Goal: Transaction & Acquisition: Purchase product/service

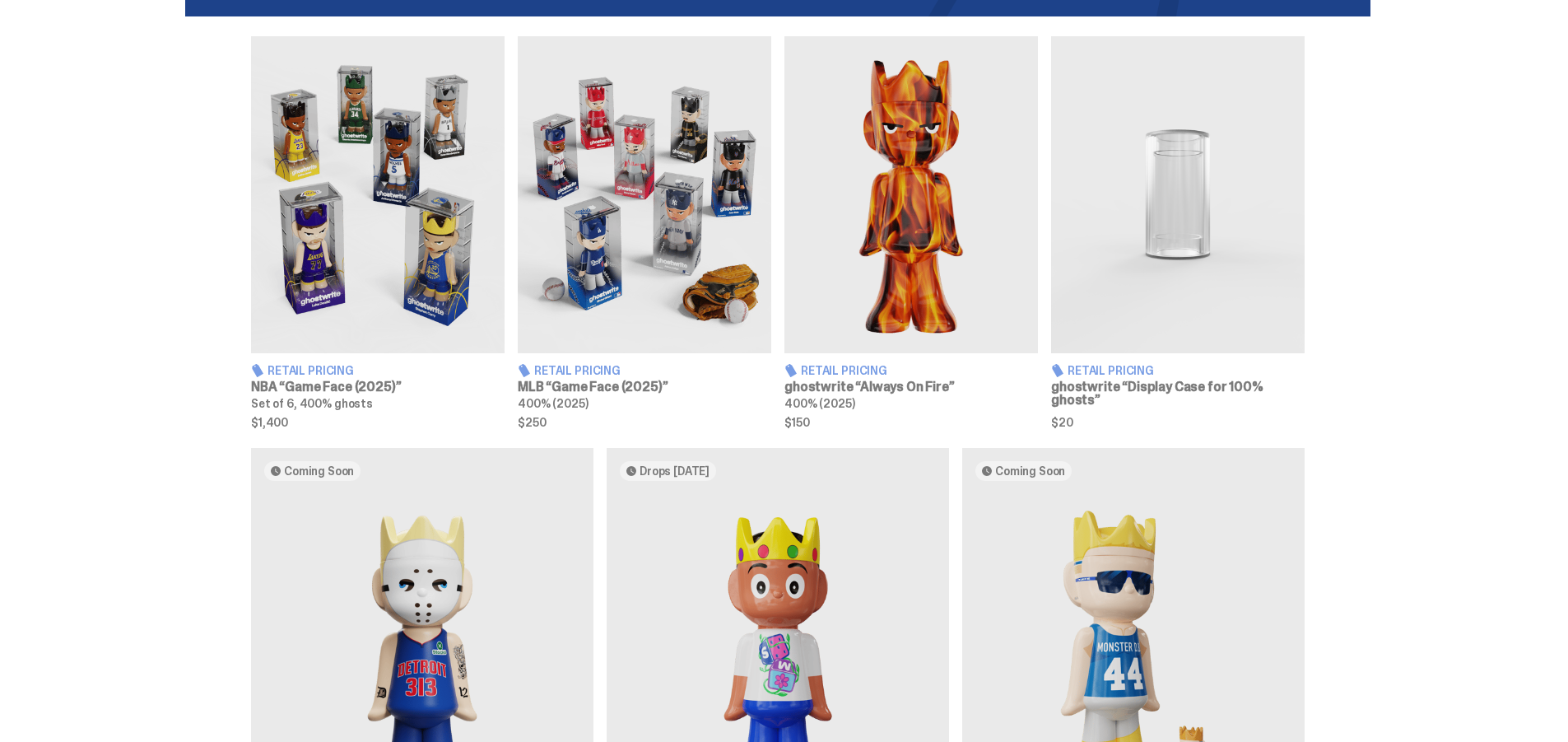
scroll to position [906, 0]
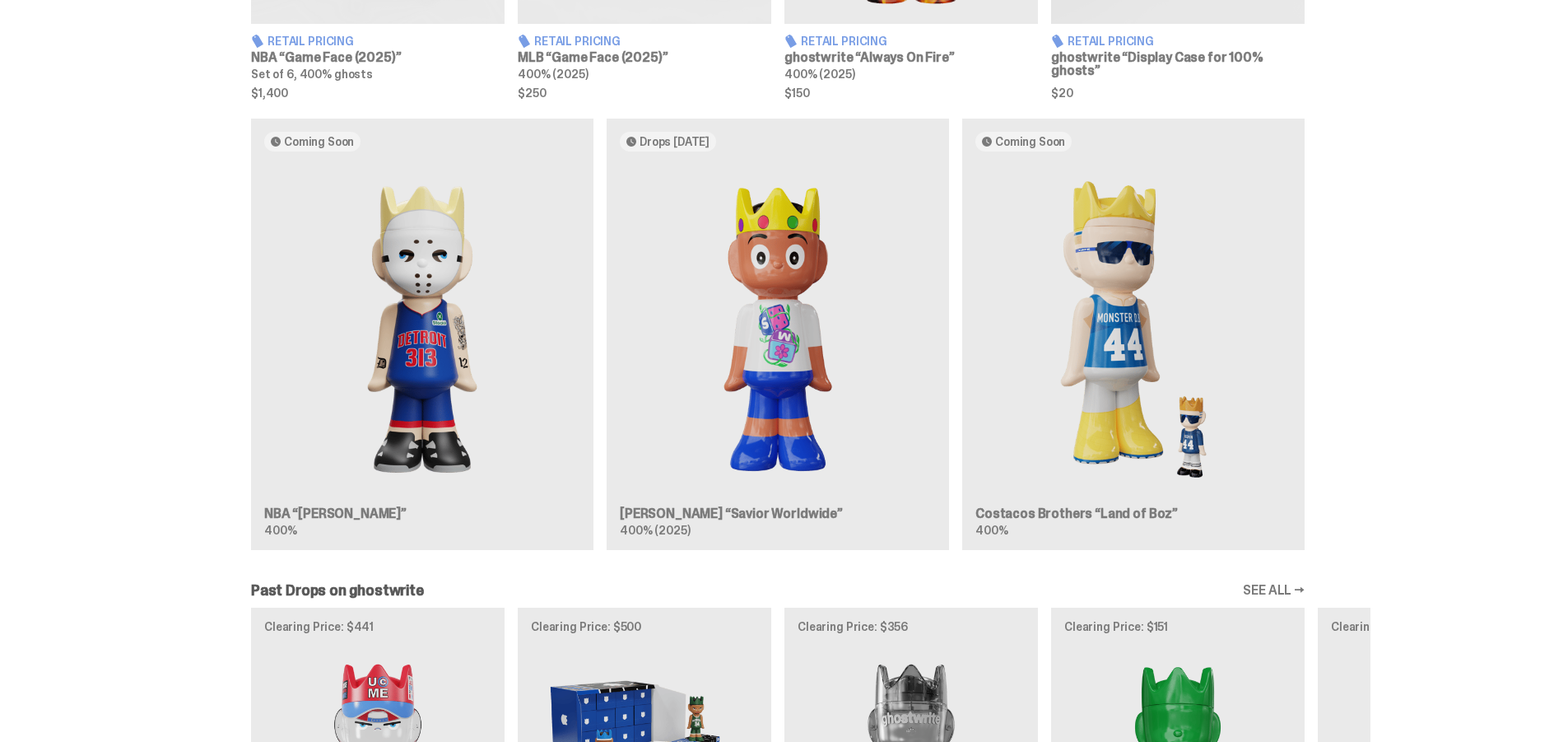
click at [1130, 384] on div "Coming Soon NBA “[PERSON_NAME]” 400% Drops [DATE] [PERSON_NAME] “Savior Worldwi…" at bounding box center [778, 341] width 1185 height 445
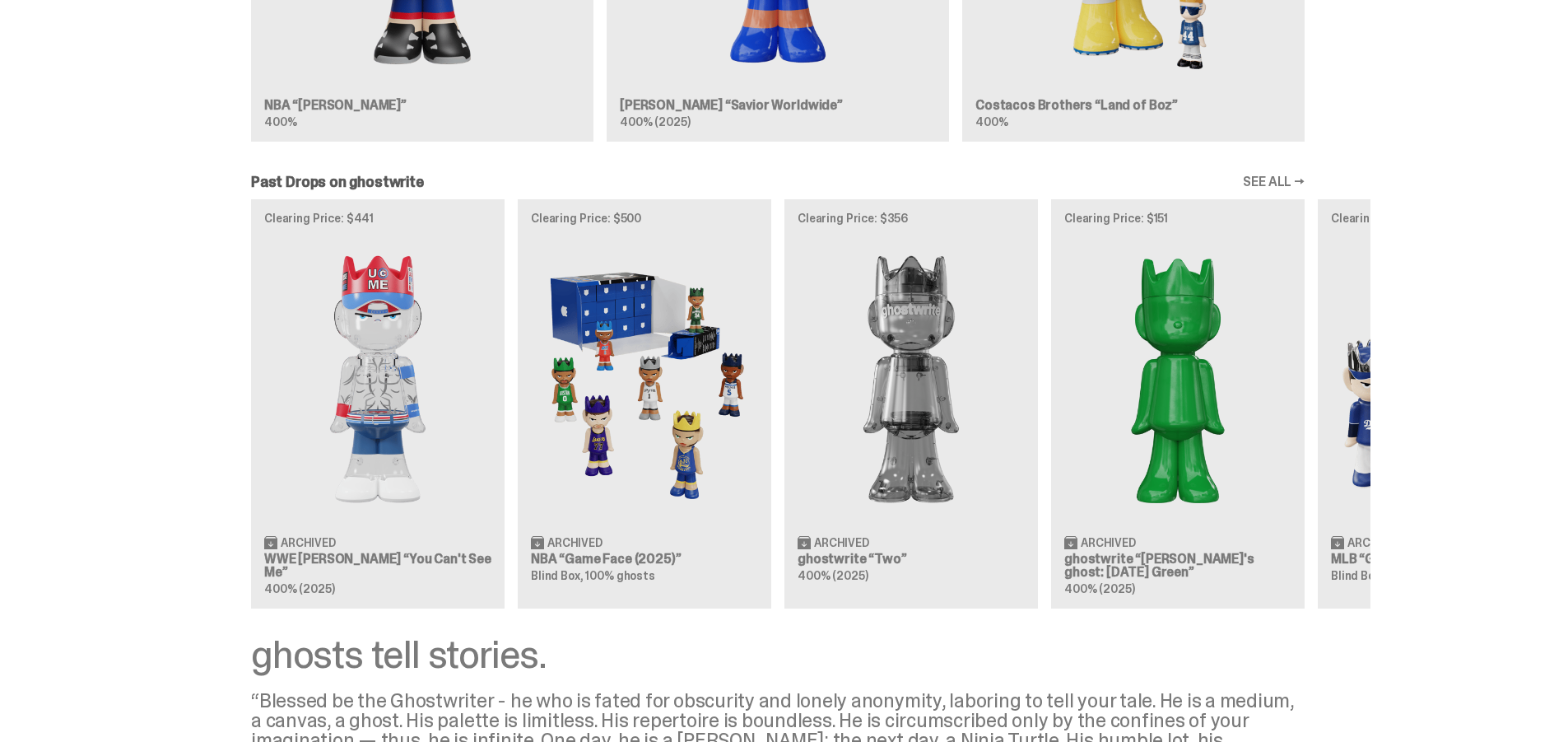
scroll to position [1317, 0]
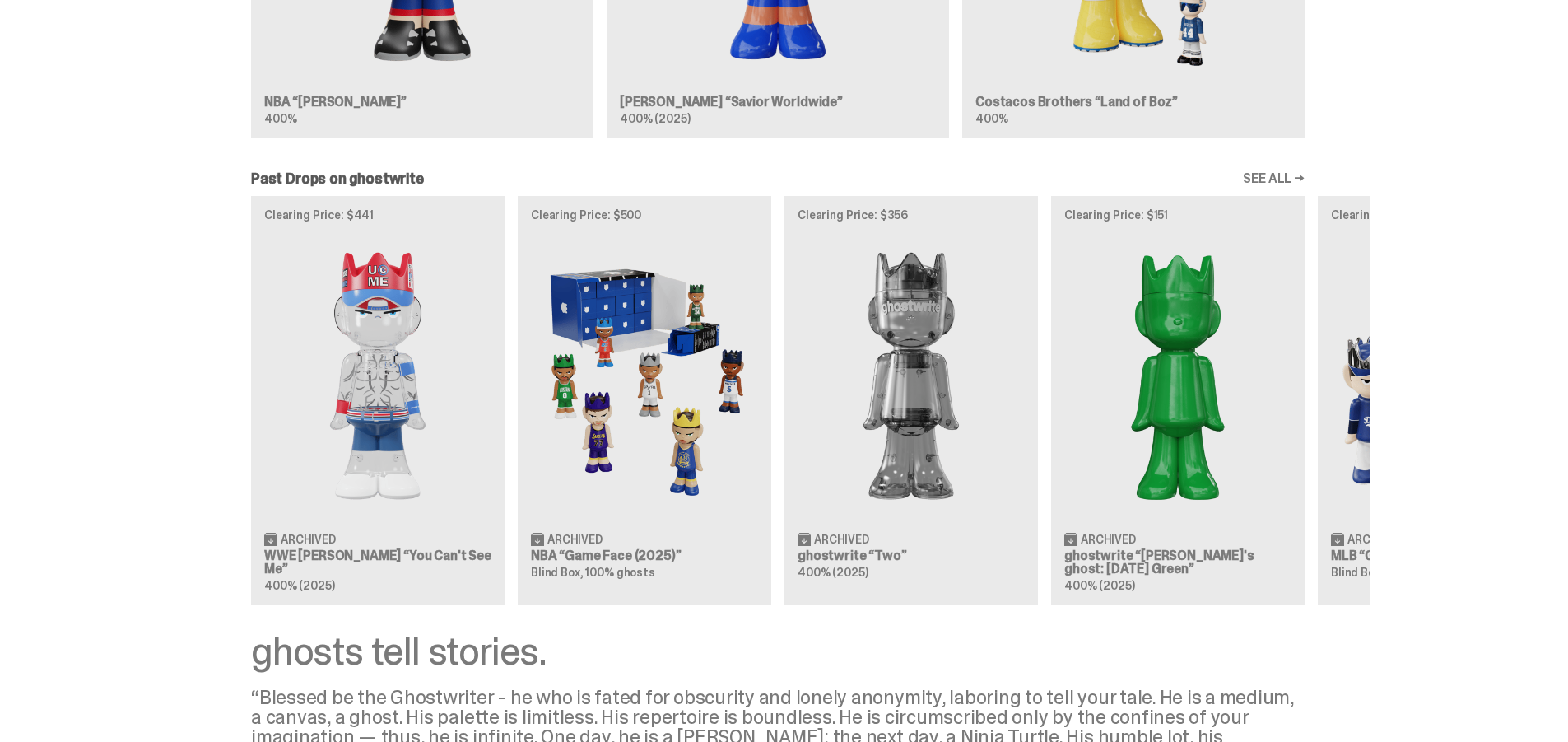
click at [325, 521] on div "Clearing Price: $441 Archived WWE [PERSON_NAME] “You Can't See Me” 400% (2025) …" at bounding box center [778, 400] width 1185 height 408
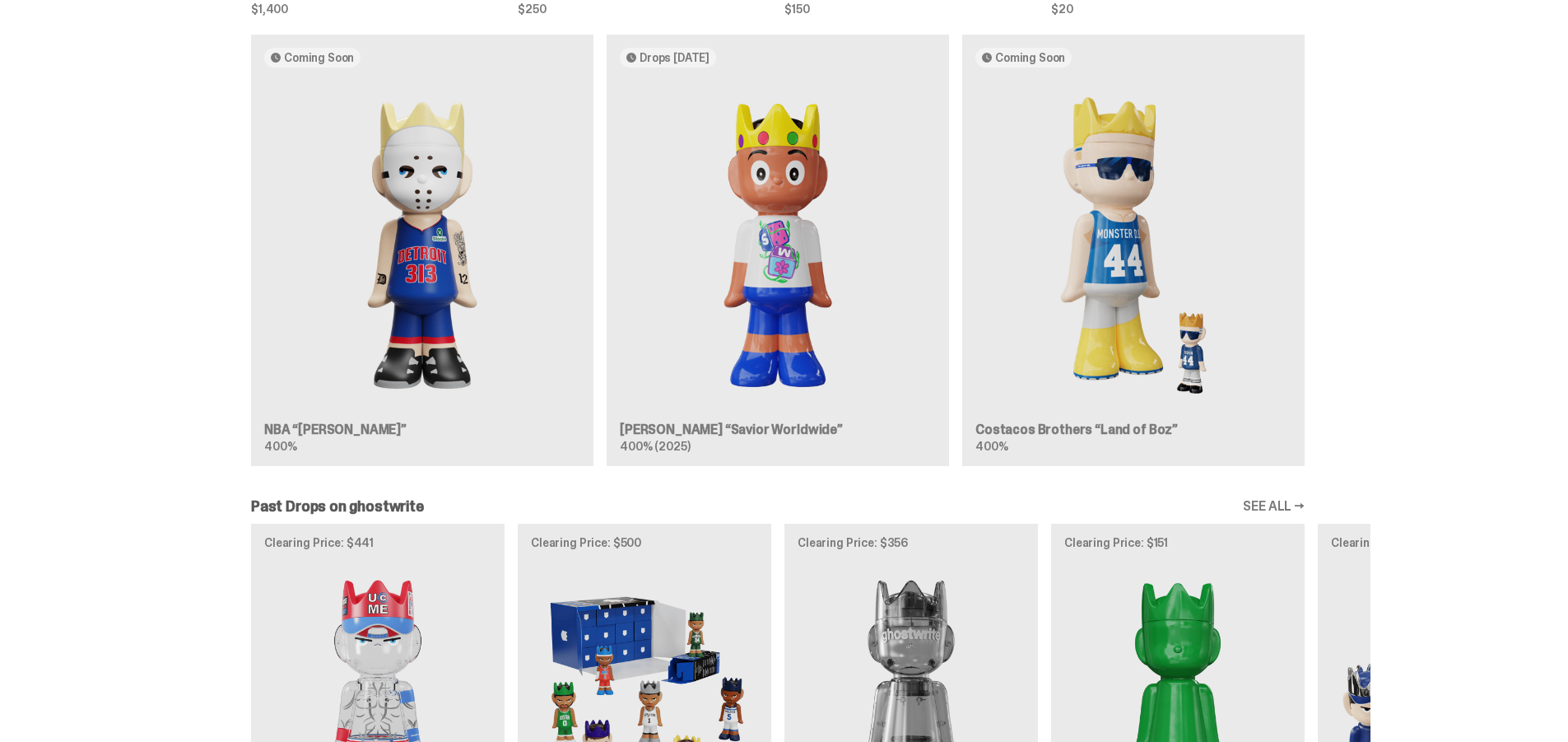
scroll to position [1153, 0]
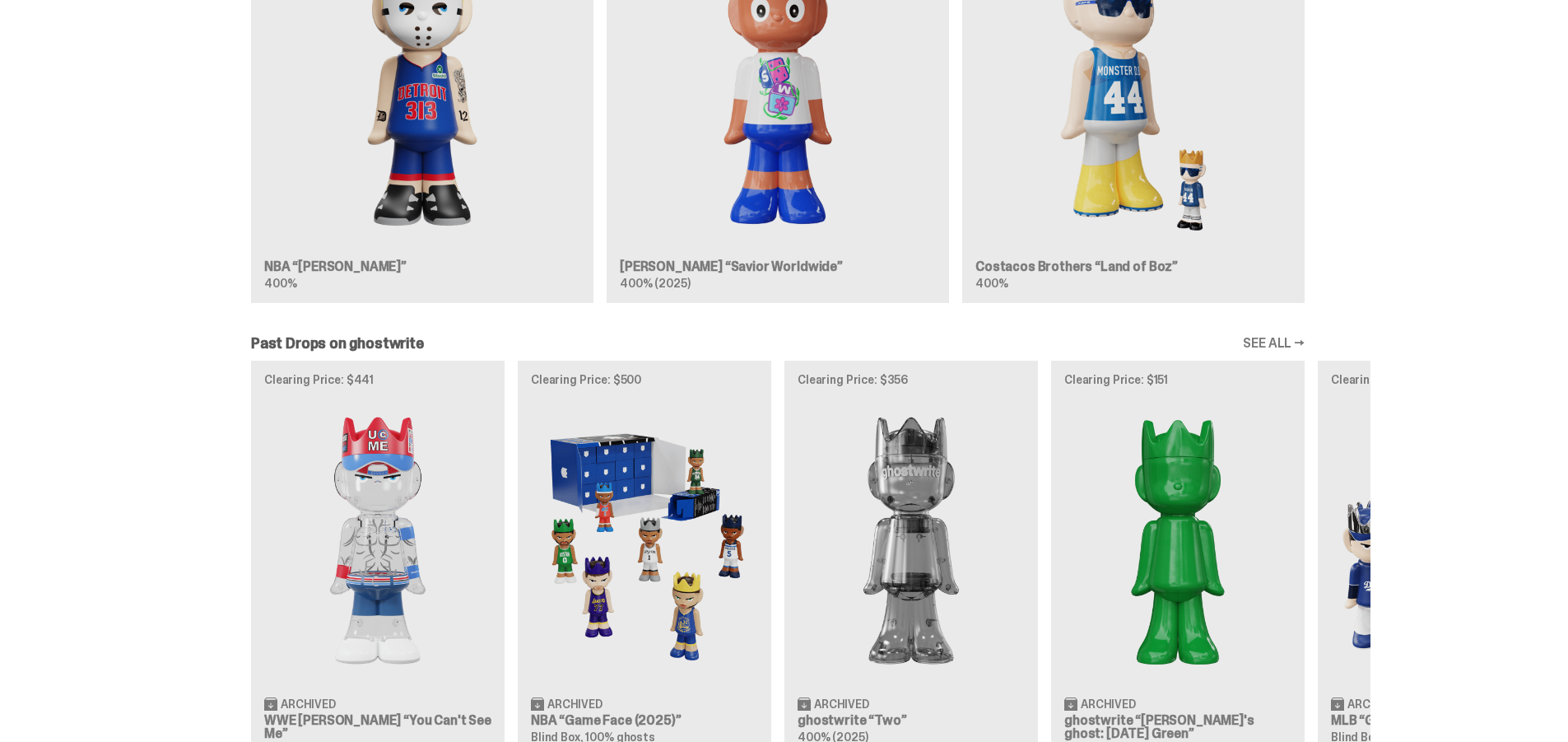
click at [434, 490] on div "Clearing Price: $441 Archived WWE [PERSON_NAME] “You Can't See Me” 400% (2025) …" at bounding box center [778, 564] width 1185 height 408
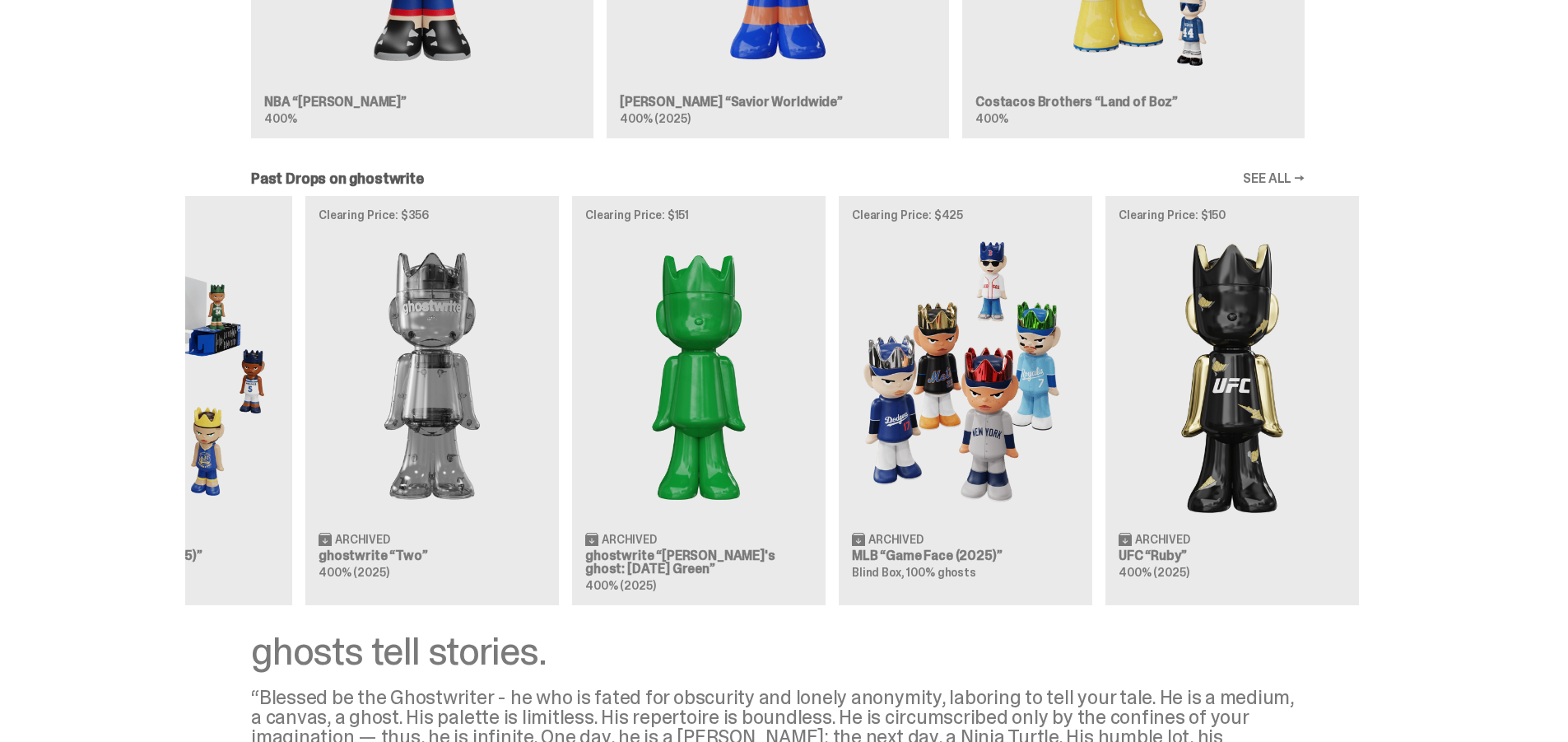
scroll to position [0, 534]
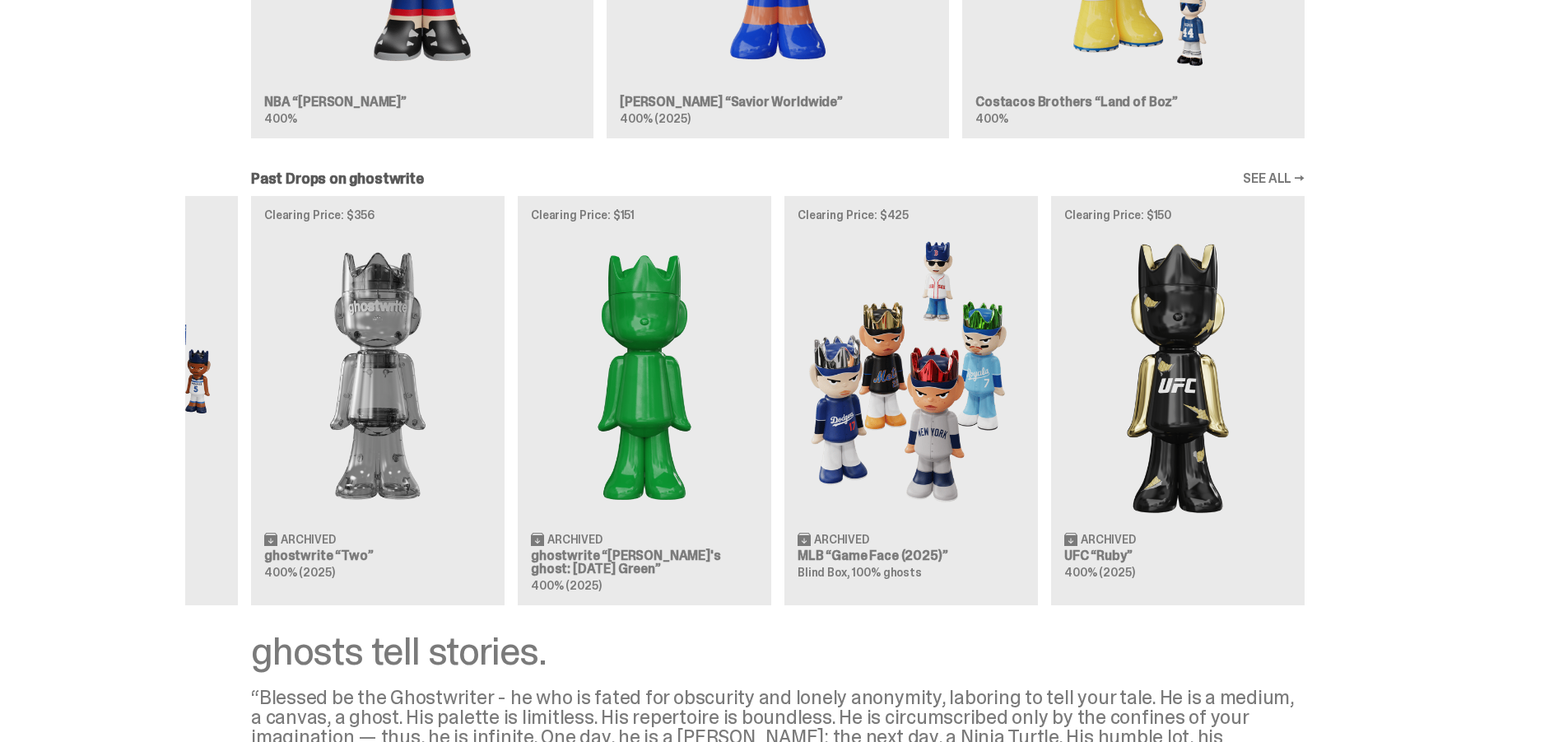
click at [631, 461] on div "Clearing Price: $441 Archived WWE [PERSON_NAME] “You Can't See Me” 400% (2025) …" at bounding box center [778, 400] width 1185 height 408
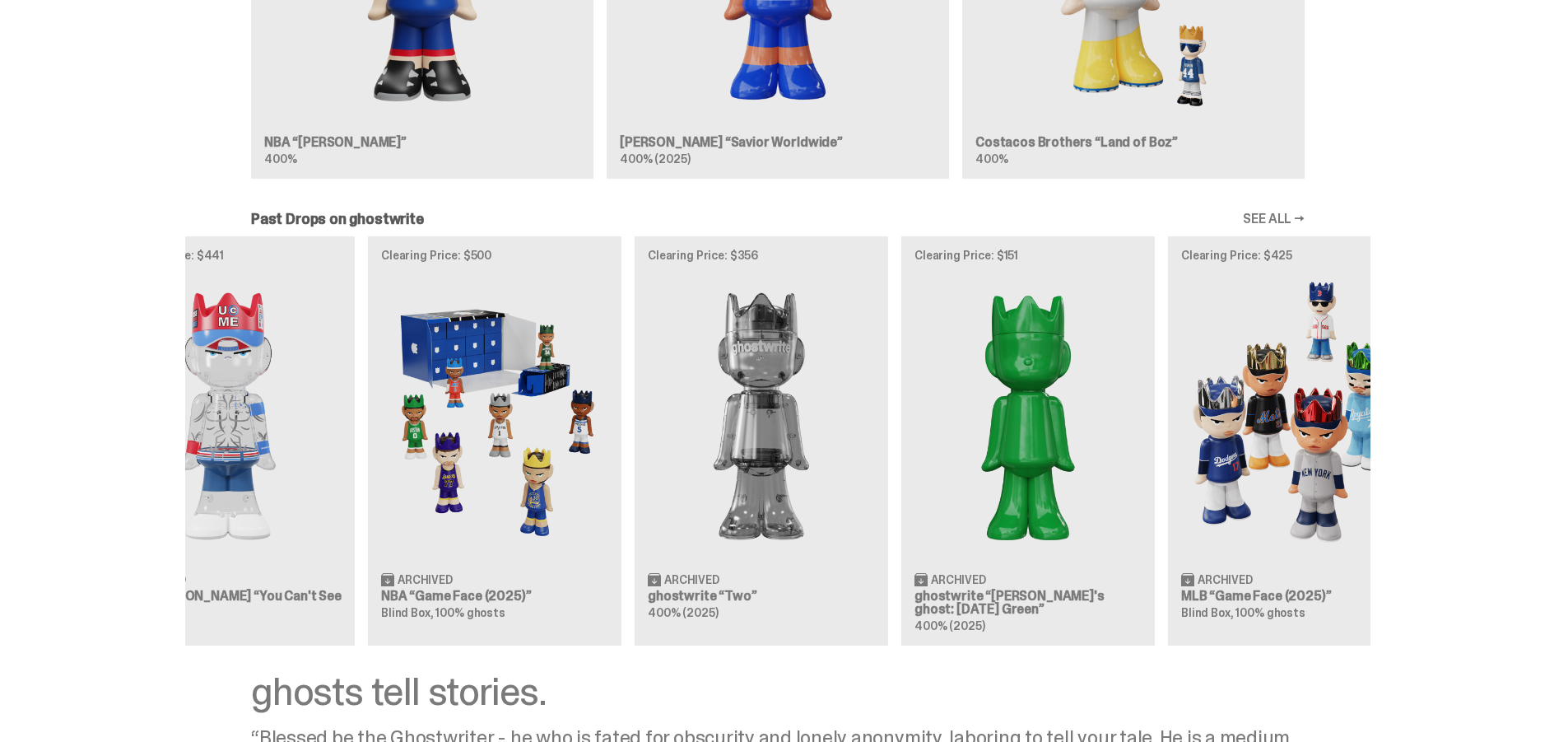
scroll to position [0, 0]
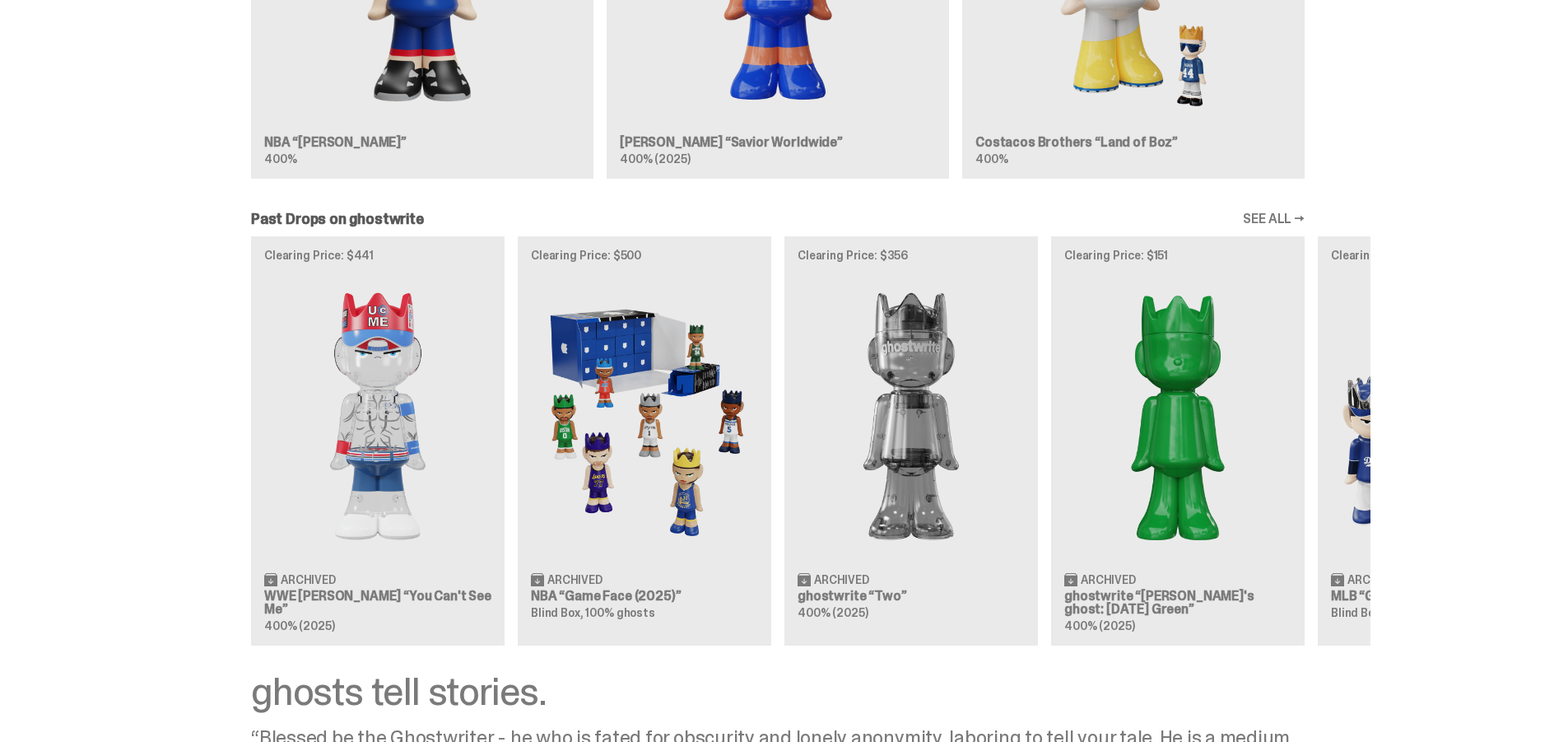
click at [1366, 523] on div "Clearing Price: $441 Archived WWE [PERSON_NAME] “You Can't See Me” 400% (2025) …" at bounding box center [778, 441] width 1185 height 408
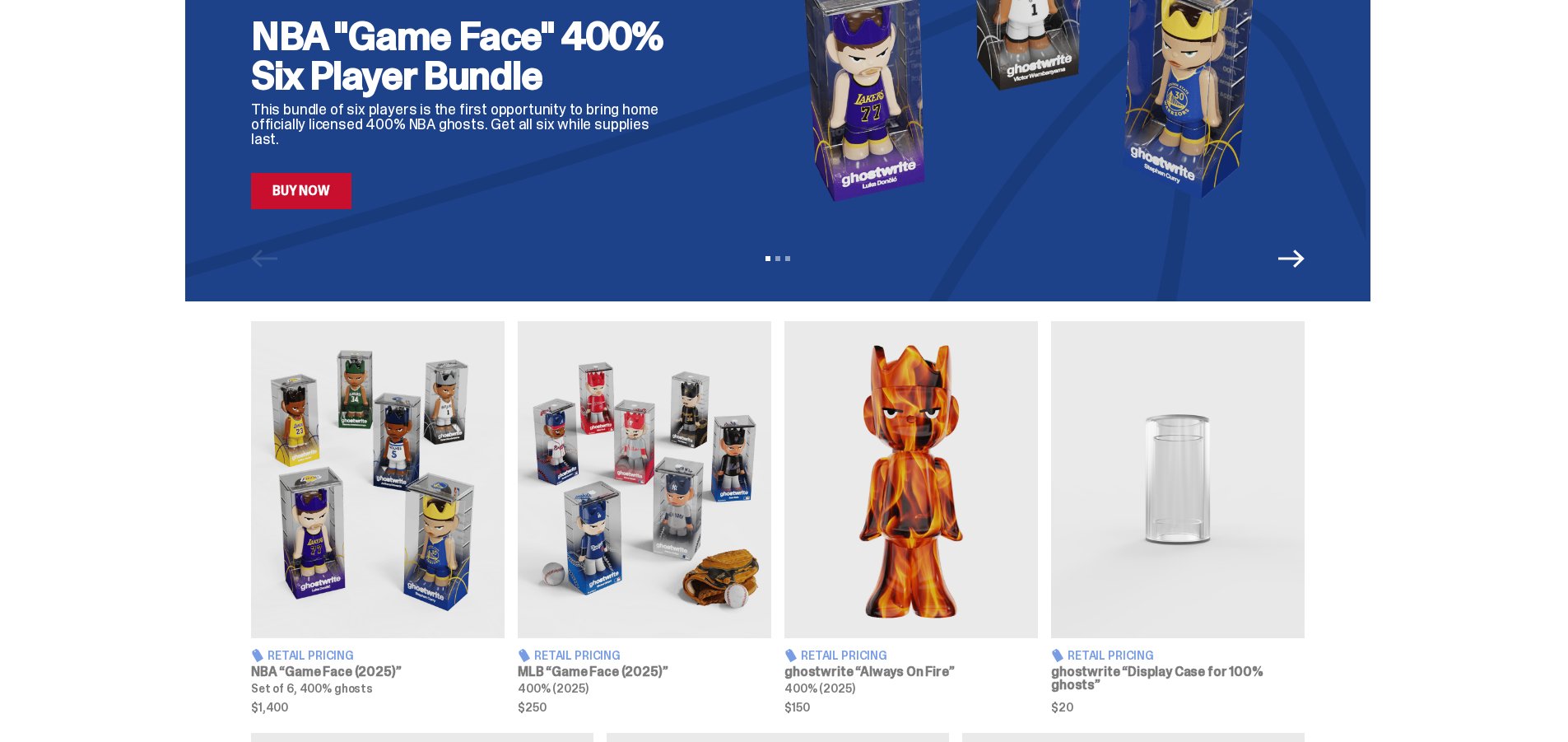
scroll to position [536, 0]
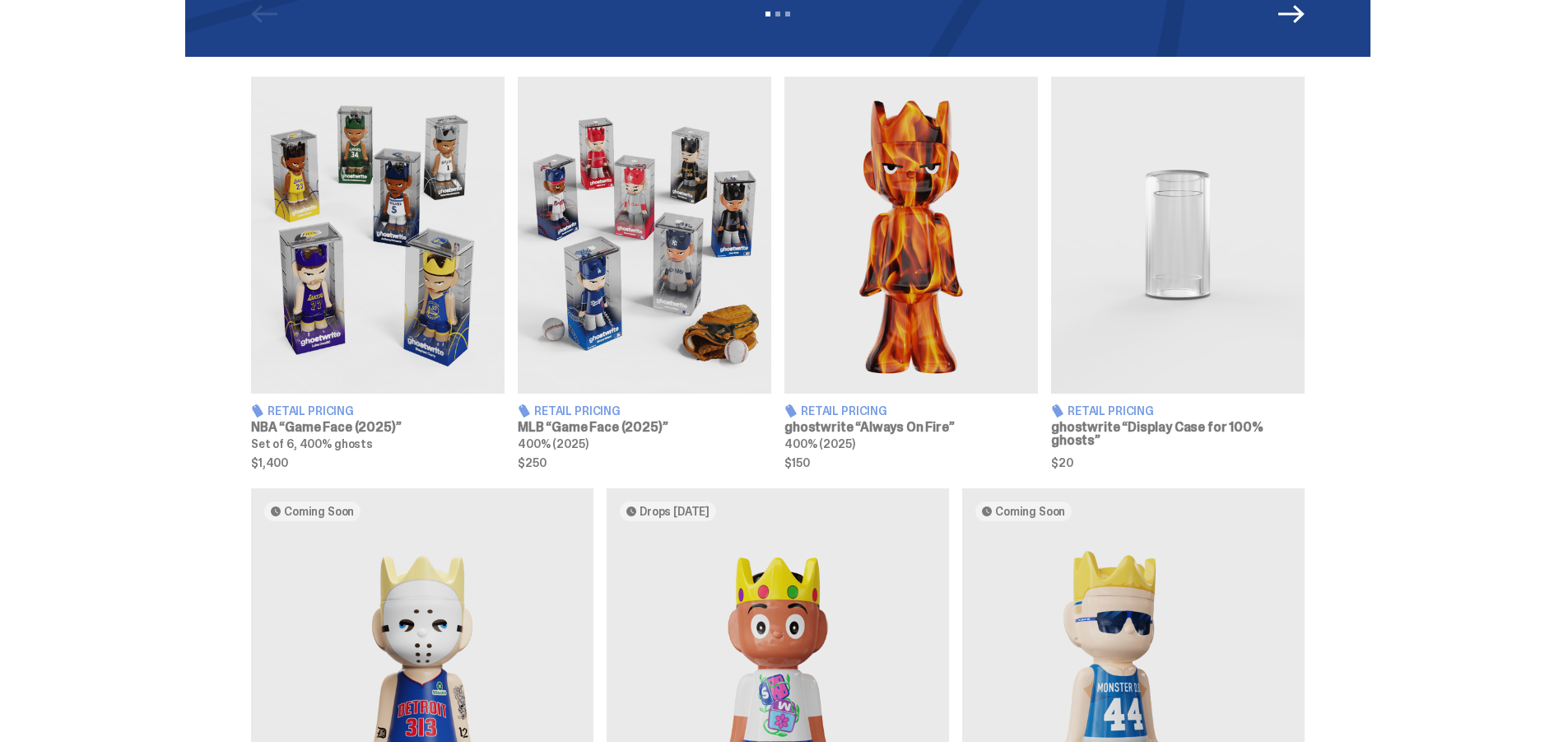
click at [386, 281] on img at bounding box center [378, 235] width 253 height 317
